Goal: Task Accomplishment & Management: Use online tool/utility

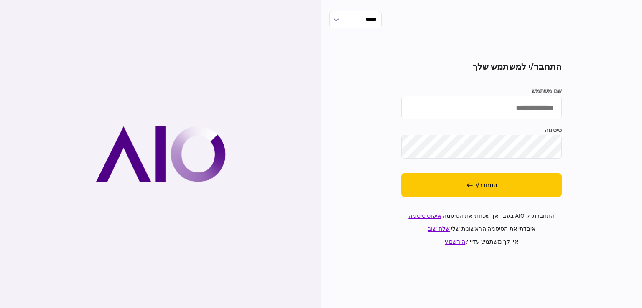
click at [399, 112] on input "שם משתמש" at bounding box center [481, 108] width 160 height 24
type input "**********"
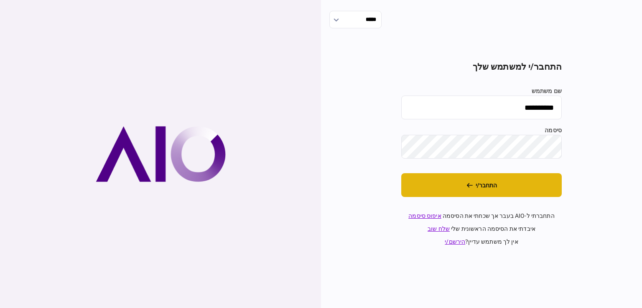
click at [399, 189] on button "התחבר/י" at bounding box center [481, 185] width 160 height 24
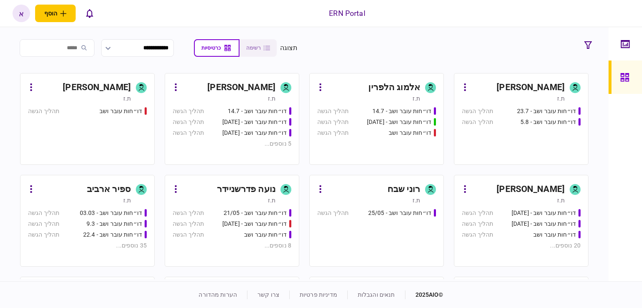
scroll to position [292, 0]
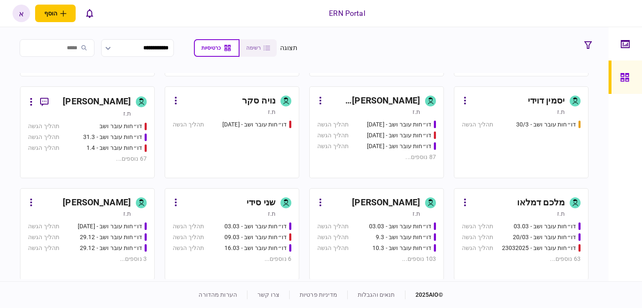
click at [406, 206] on div "[PERSON_NAME]" at bounding box center [386, 202] width 68 height 13
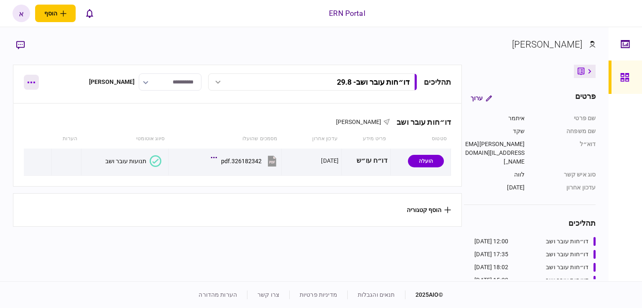
click at [31, 81] on icon "button" at bounding box center [31, 82] width 8 height 2
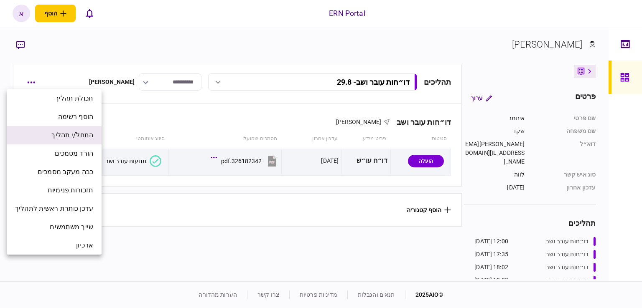
click at [64, 135] on span "התחל/י תהליך" at bounding box center [72, 135] width 42 height 10
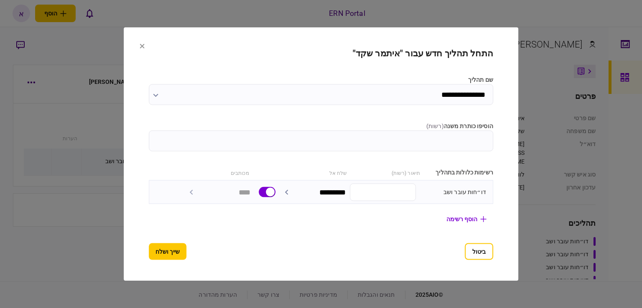
click at [323, 141] on input "הוסיפו כותרת משנה ( רשות )" at bounding box center [321, 141] width 344 height 21
type input "****"
click at [149, 252] on button "שייך ושלח" at bounding box center [168, 252] width 38 height 17
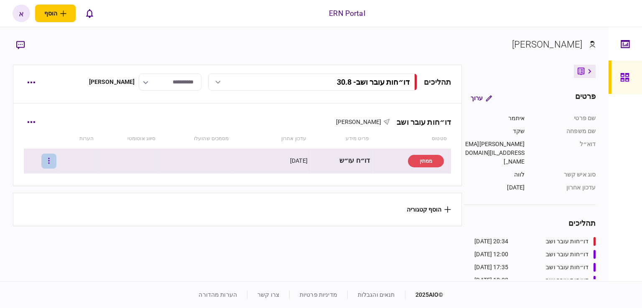
click at [56, 160] on button "button" at bounding box center [48, 161] width 15 height 15
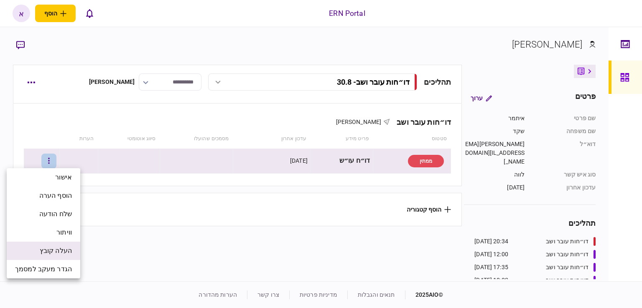
click at [54, 248] on span "העלה קובץ" at bounding box center [56, 251] width 32 height 10
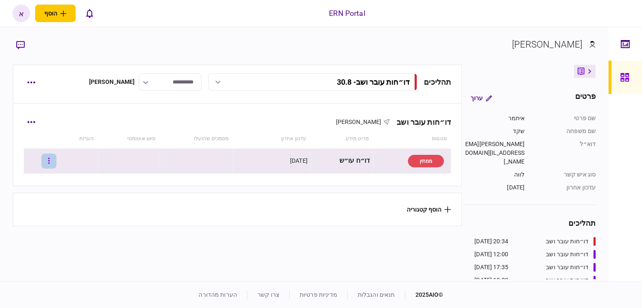
click at [55, 156] on button "button" at bounding box center [48, 161] width 15 height 15
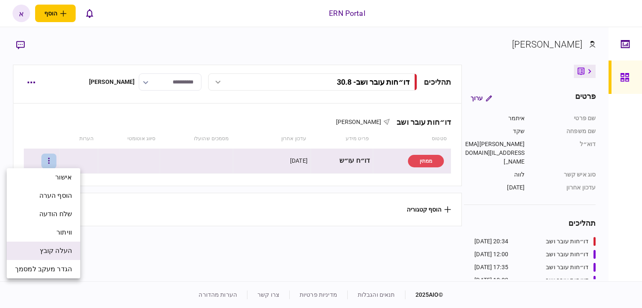
click at [58, 247] on span "העלה קובץ" at bounding box center [56, 251] width 32 height 10
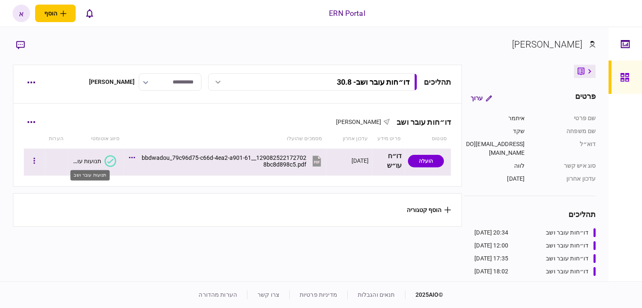
click at [91, 165] on div "תנועות עובר ושב" at bounding box center [89, 173] width 41 height 17
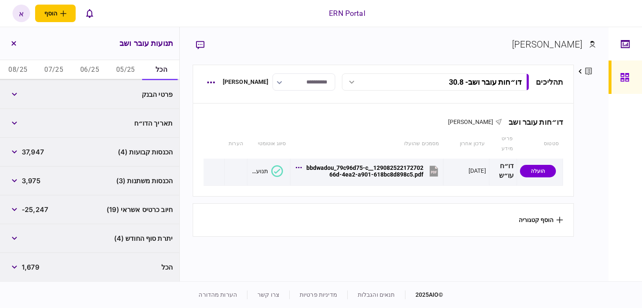
scroll to position [25, 0]
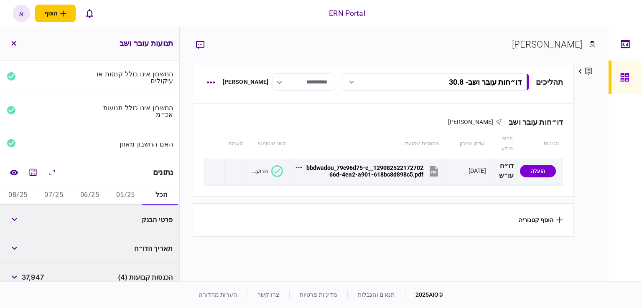
click at [125, 199] on button "05/25" at bounding box center [125, 196] width 36 height 20
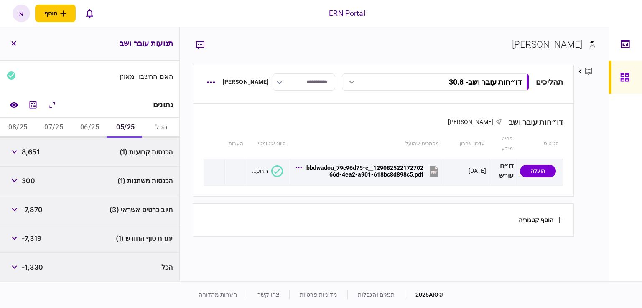
drag, startPoint x: 37, startPoint y: 155, endPoint x: 26, endPoint y: 156, distance: 10.5
click at [27, 156] on span "8,651" at bounding box center [31, 152] width 18 height 10
click at [29, 153] on span "8,651" at bounding box center [31, 152] width 18 height 10
click at [29, 154] on span "8,651" at bounding box center [31, 152] width 18 height 10
copy span "8,651"
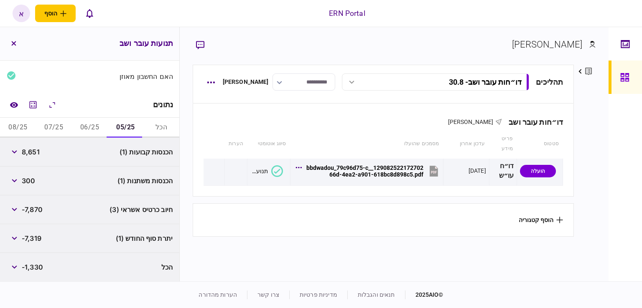
click at [32, 178] on span "300" at bounding box center [28, 181] width 13 height 10
copy span "300"
click at [35, 237] on span "-7,319" at bounding box center [32, 239] width 20 height 10
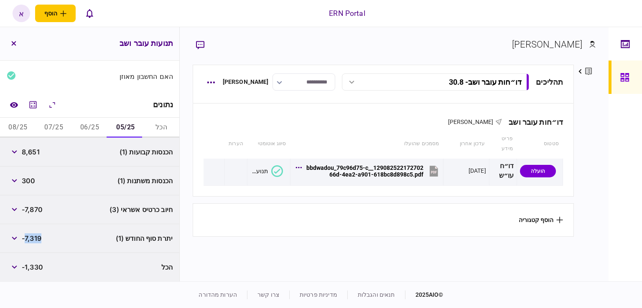
copy span "7,319"
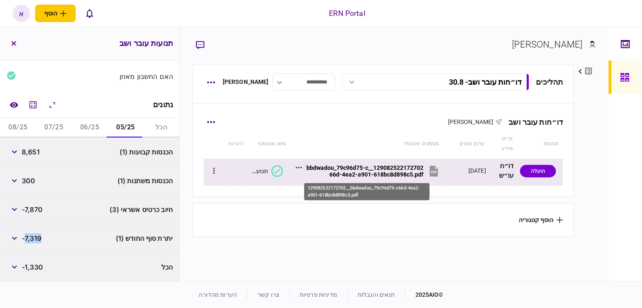
click at [368, 170] on div "129082522172702__bbdwadou_79c96d75-c66d-4ea2-a901-618bc8d898c5.pdf" at bounding box center [364, 171] width 117 height 13
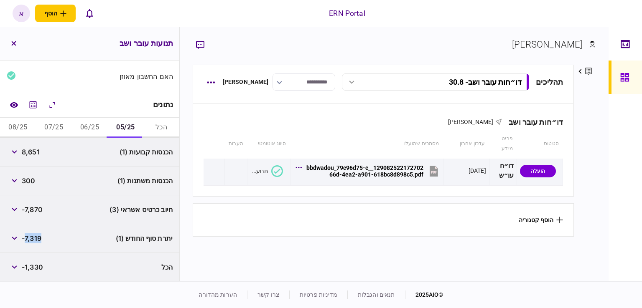
copy span "7,319"
click at [89, 125] on button "06/25" at bounding box center [90, 128] width 36 height 20
click at [27, 152] on span "11,120" at bounding box center [32, 152] width 20 height 10
copy span "11,120"
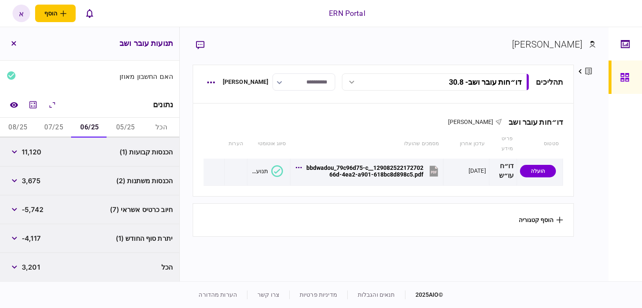
click at [26, 180] on span "3,675" at bounding box center [31, 181] width 19 height 10
click at [28, 183] on span "3,675" at bounding box center [31, 181] width 19 height 10
click at [28, 184] on span "3,675" at bounding box center [31, 181] width 19 height 10
copy span "3,675"
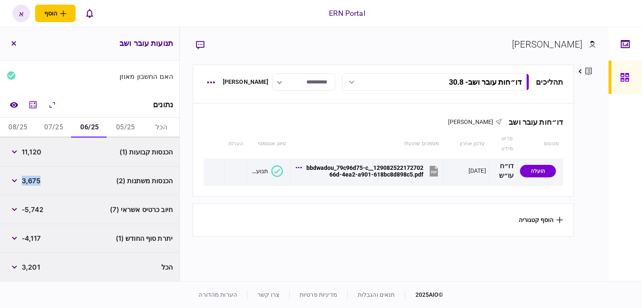
click at [33, 238] on span "-4,117" at bounding box center [31, 239] width 19 height 10
copy span "4,117"
click at [55, 129] on button "07/25" at bounding box center [54, 128] width 36 height 20
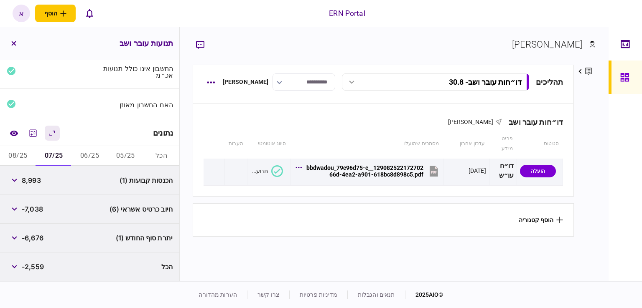
scroll to position [64, 0]
click at [33, 181] on span "8,993" at bounding box center [31, 181] width 19 height 10
copy span "8,993"
click at [36, 235] on span "-6,676" at bounding box center [33, 239] width 22 height 10
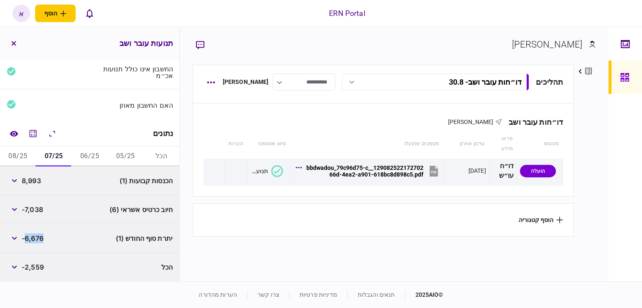
click at [36, 236] on span "-6,676" at bounding box center [33, 239] width 22 height 10
copy span "6,676"
click at [17, 154] on button "08/25" at bounding box center [18, 157] width 36 height 20
click at [32, 182] on span "9,182" at bounding box center [31, 181] width 18 height 10
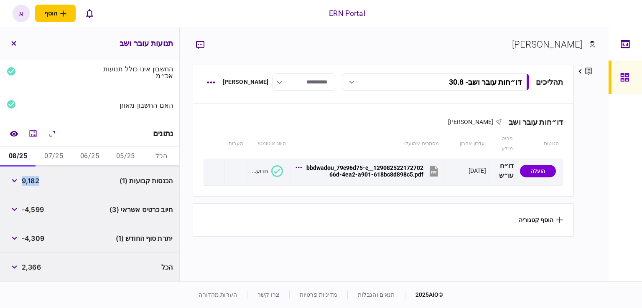
copy span "9,182"
click at [42, 240] on span "-4,309" at bounding box center [33, 239] width 23 height 10
